Goal: Task Accomplishment & Management: Complete application form

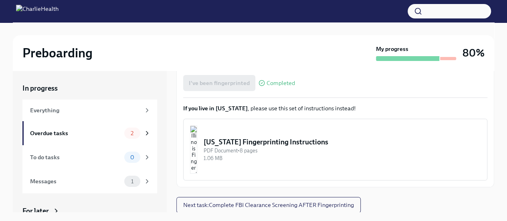
scroll to position [14, 0]
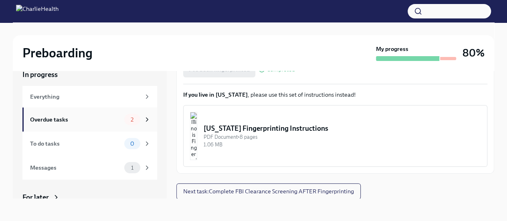
click at [88, 119] on div "Overdue tasks" at bounding box center [75, 119] width 91 height 9
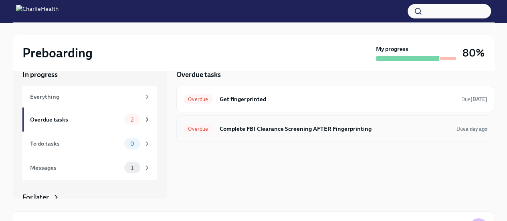
click at [271, 132] on h6 "Complete FBI Clearance Screening AFTER Fingerprinting" at bounding box center [334, 128] width 231 height 9
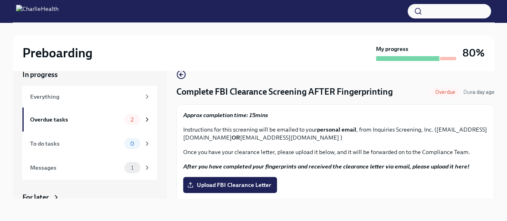
scroll to position [8, 0]
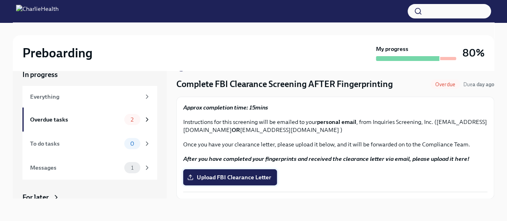
click at [248, 174] on span "Upload FBI Clearance Letter" at bounding box center [230, 177] width 83 height 8
click at [0, 0] on input "Upload FBI Clearance Letter" at bounding box center [0, 0] width 0 height 0
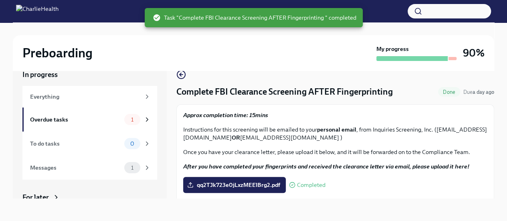
scroll to position [0, 0]
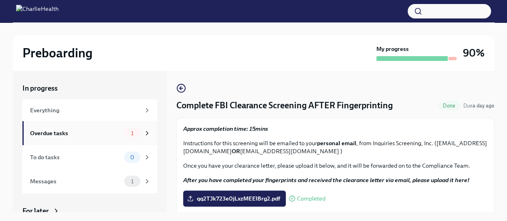
click at [107, 130] on div "Overdue tasks" at bounding box center [75, 133] width 91 height 9
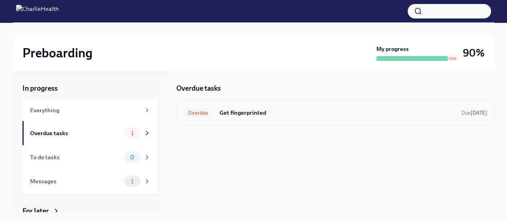
click at [268, 114] on h6 "Get fingerprinted" at bounding box center [337, 112] width 236 height 9
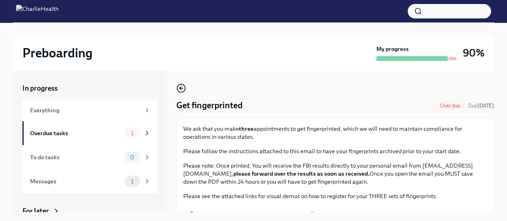
click at [181, 83] on icon "button" at bounding box center [181, 88] width 10 height 10
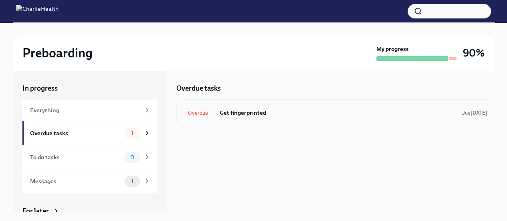
click at [263, 112] on h6 "Get fingerprinted" at bounding box center [337, 112] width 236 height 9
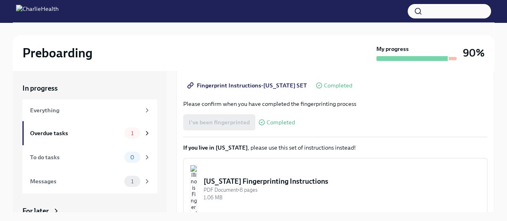
scroll to position [175, 0]
